Goal: Use online tool/utility: Utilize a website feature to perform a specific function

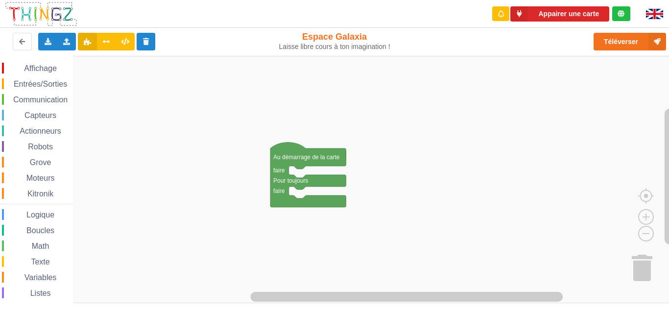
click at [54, 98] on span "Communication" at bounding box center [40, 99] width 57 height 8
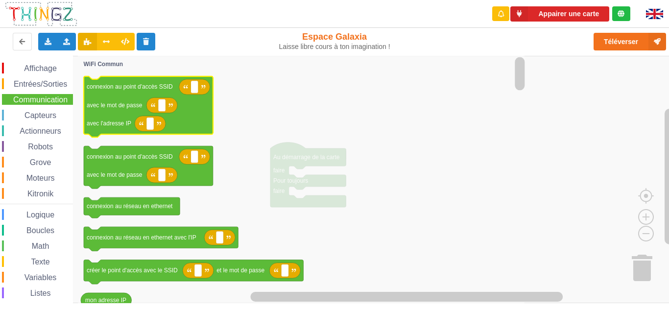
click at [118, 113] on icon "Espace de travail de Blocky" at bounding box center [148, 106] width 129 height 61
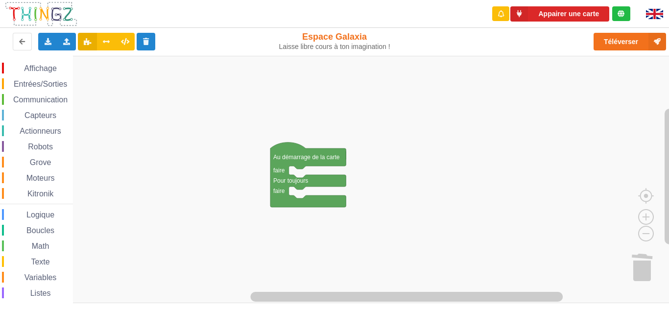
click at [35, 95] on span "Communication" at bounding box center [40, 99] width 57 height 8
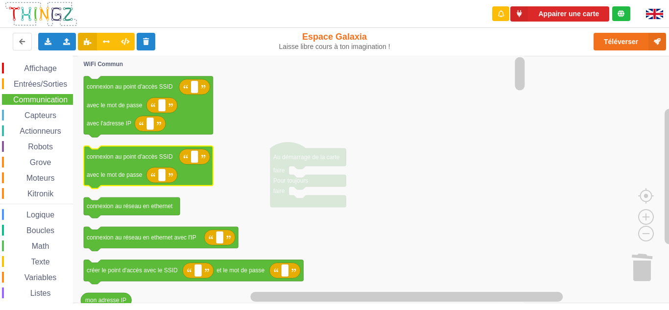
click at [136, 172] on text "avec le mot de passe" at bounding box center [115, 174] width 56 height 7
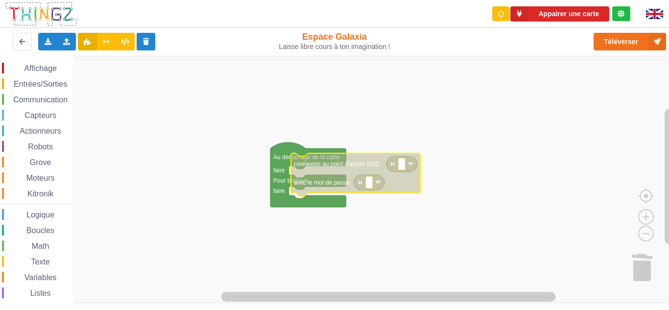
click at [325, 177] on icon "Espace de travail de Blocky" at bounding box center [355, 174] width 129 height 43
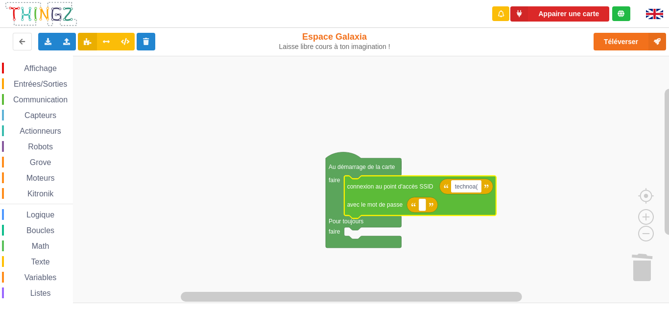
type input "technoa"
type input "("
click at [468, 185] on text "technoa" at bounding box center [464, 186] width 21 height 7
click at [477, 189] on input "technoa" at bounding box center [465, 186] width 28 height 13
type input "technoa5"
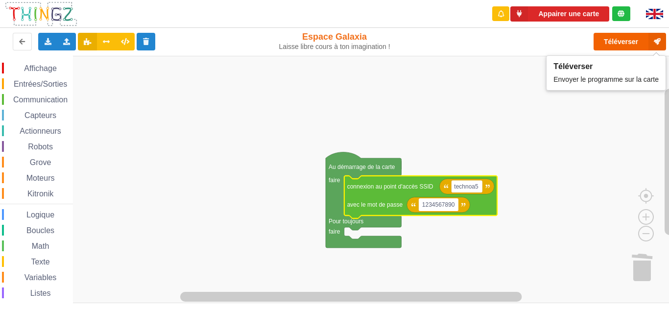
type input "1234567890"
click at [506, 41] on button "Téléverser" at bounding box center [630, 42] width 72 height 18
